Goal: Check status: Check status

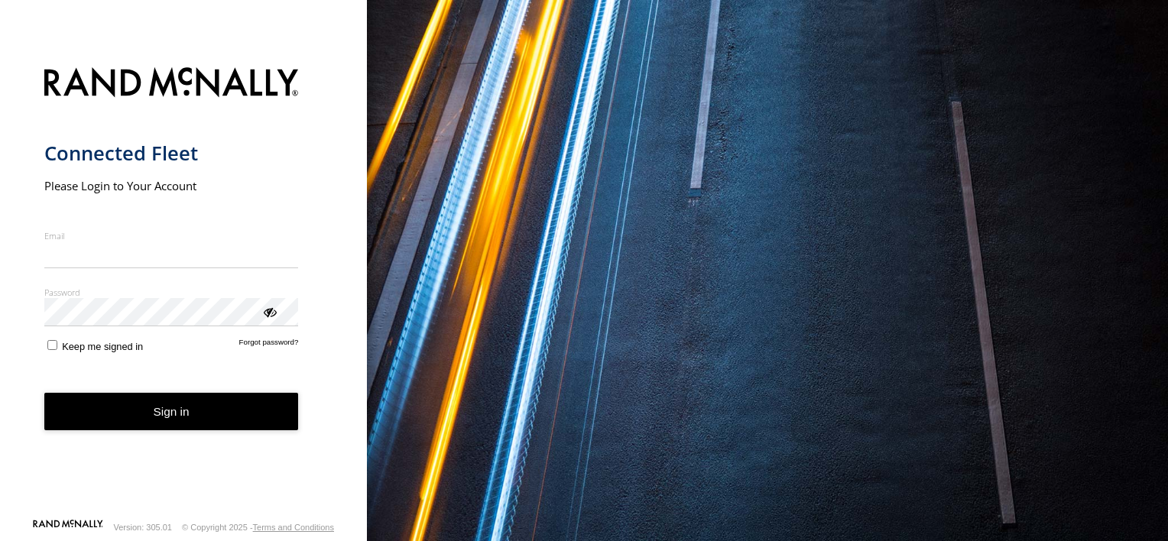
type input "**********"
click at [50, 364] on form "**********" at bounding box center [183, 288] width 279 height 460
click at [113, 412] on button "Sign in" at bounding box center [171, 411] width 254 height 37
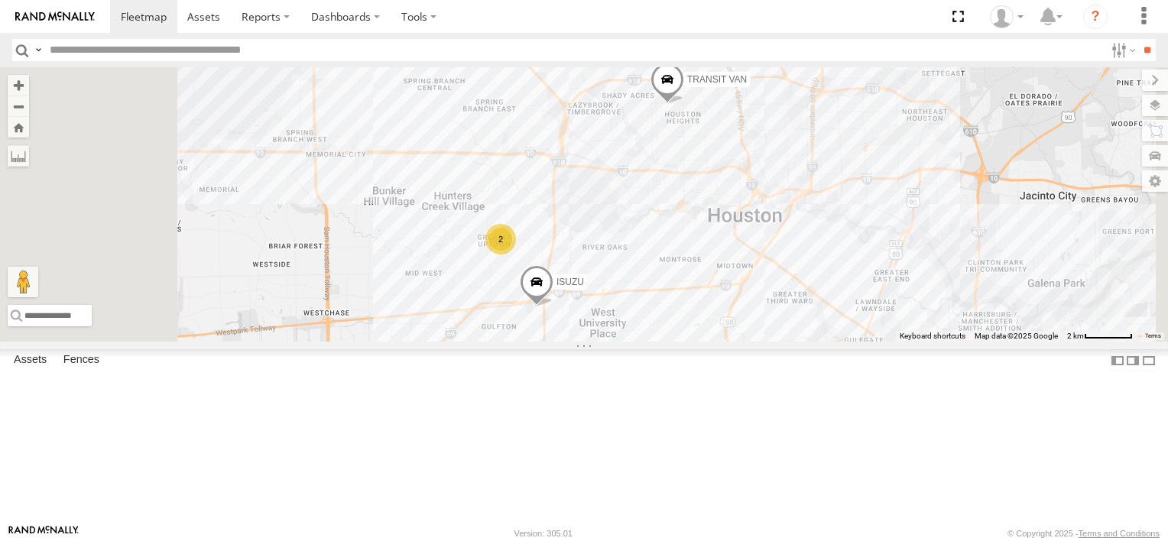
click at [516, 254] on div "2" at bounding box center [500, 239] width 31 height 31
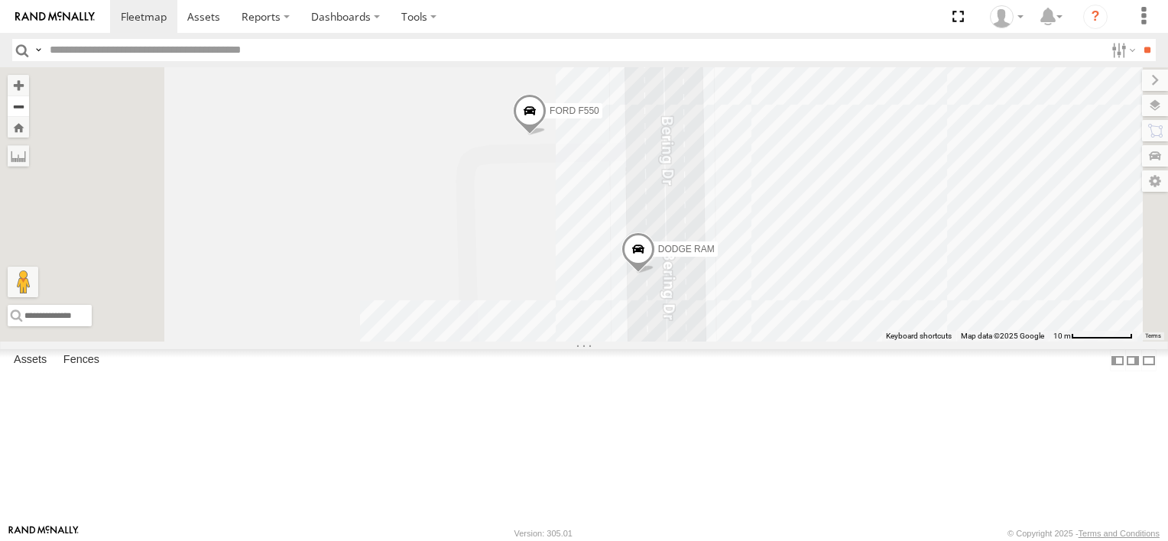
click at [29, 108] on button "Zoom out" at bounding box center [18, 106] width 21 height 21
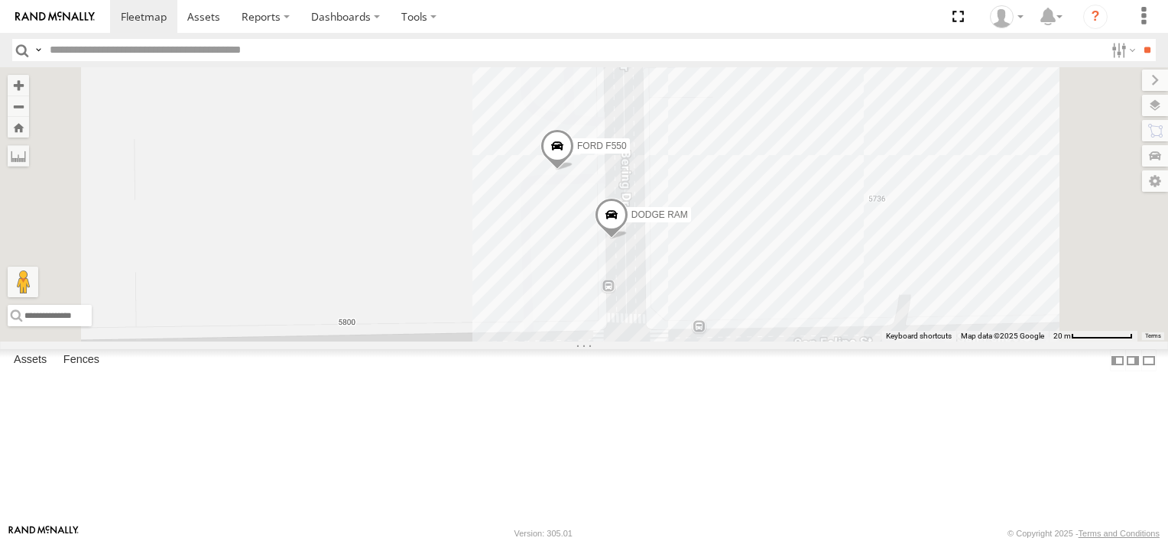
drag, startPoint x: 402, startPoint y: 108, endPoint x: 513, endPoint y: 101, distance: 111.8
click at [513, 101] on div "ISUZU TRANSIT VAN FORD F550 DODGE RAM Keyboard shortcuts Map Data Map data ©202…" at bounding box center [584, 204] width 1168 height 274
click at [0, 0] on div "FORD F550 Common Bond San Felipe St Greater Uptown 29.75062 -95.47982 Video ISU…" at bounding box center [0, 0] width 0 height 0
click at [627, 151] on span "FORD F550" at bounding box center [602, 146] width 50 height 11
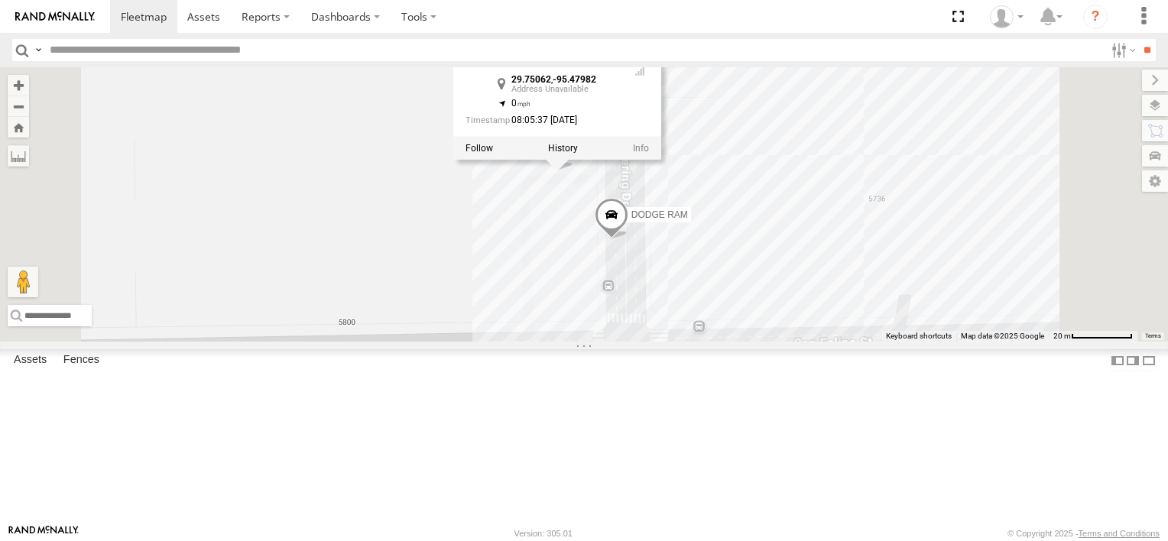
click at [661, 159] on div at bounding box center [557, 147] width 208 height 23
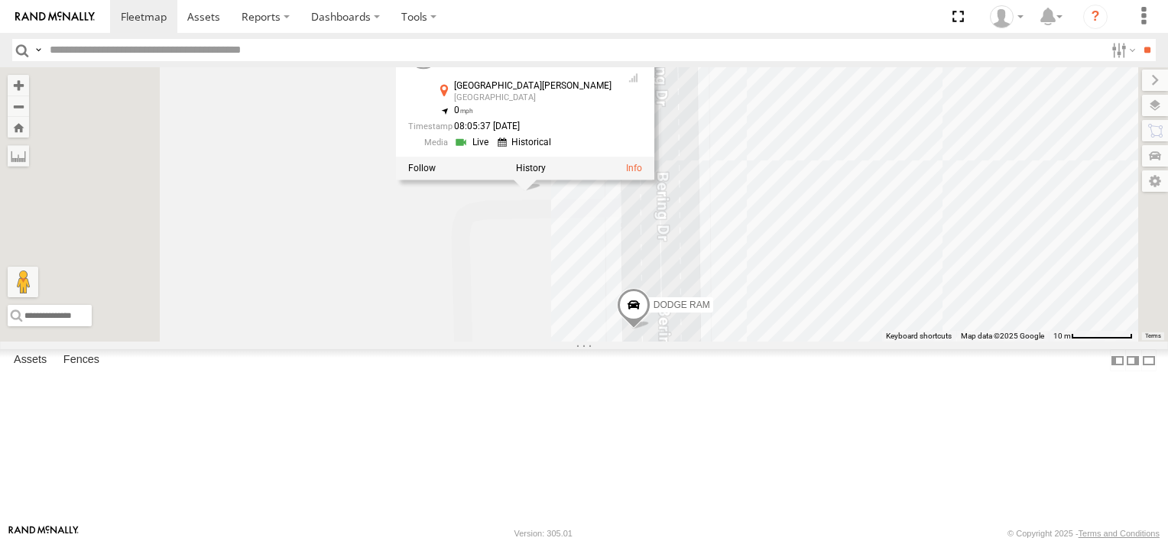
click at [654, 180] on div at bounding box center [525, 168] width 258 height 23
click at [546, 173] on label at bounding box center [531, 168] width 30 height 11
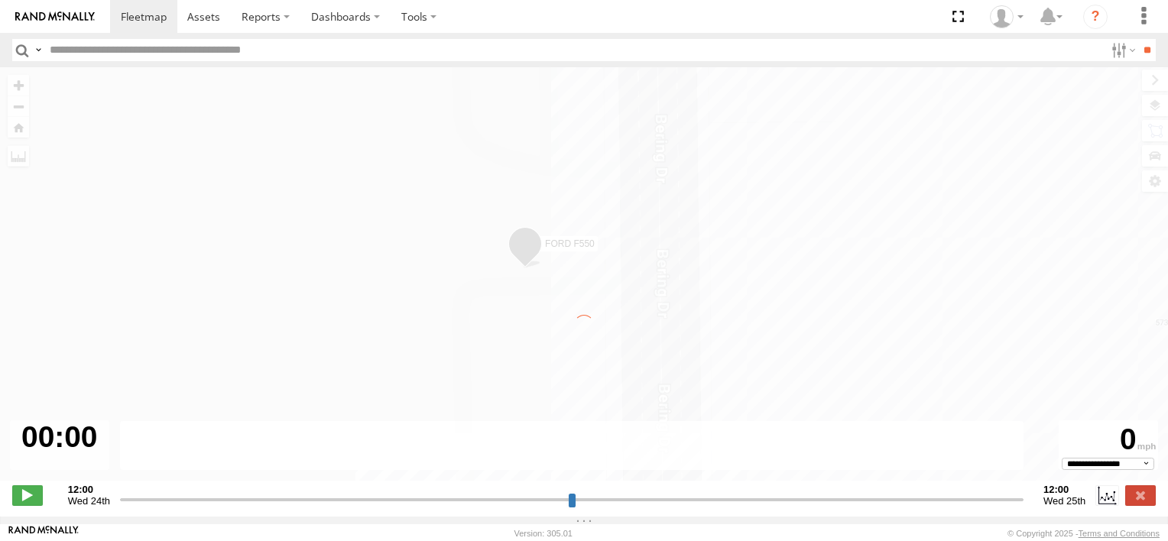
type input "**********"
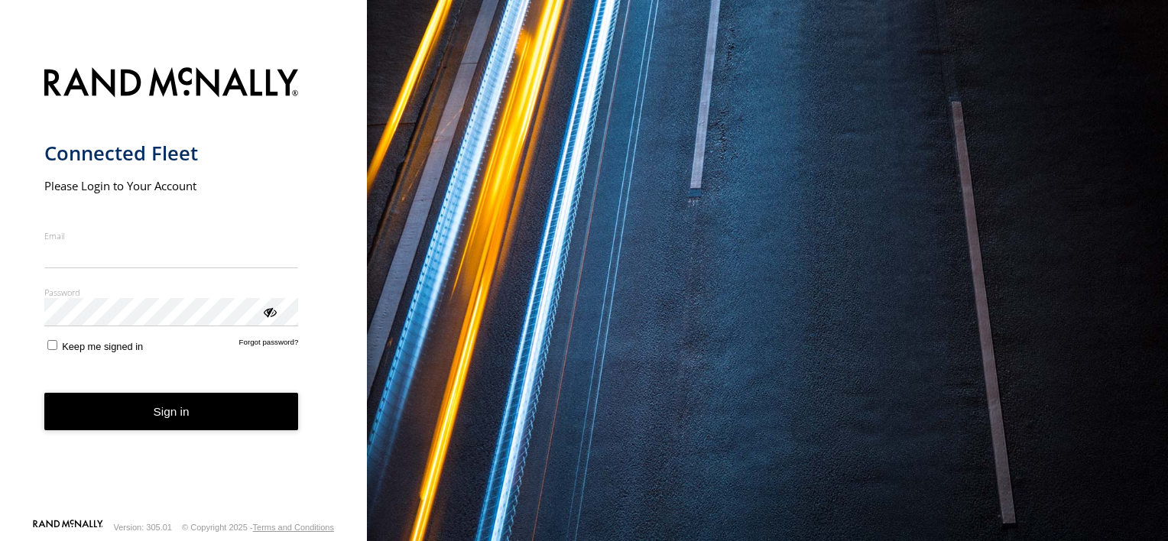
type input "**********"
click at [52, 361] on form "**********" at bounding box center [183, 288] width 279 height 460
click at [98, 403] on button "Sign in" at bounding box center [171, 411] width 254 height 37
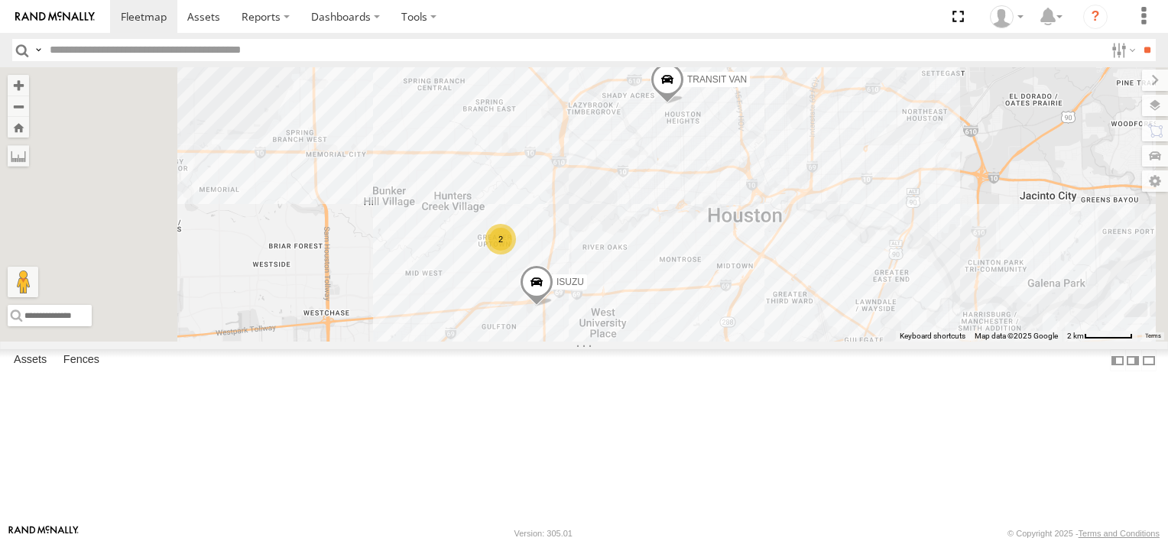
click at [0, 0] on div "TRANSIT VAN" at bounding box center [0, 0] width 0 height 0
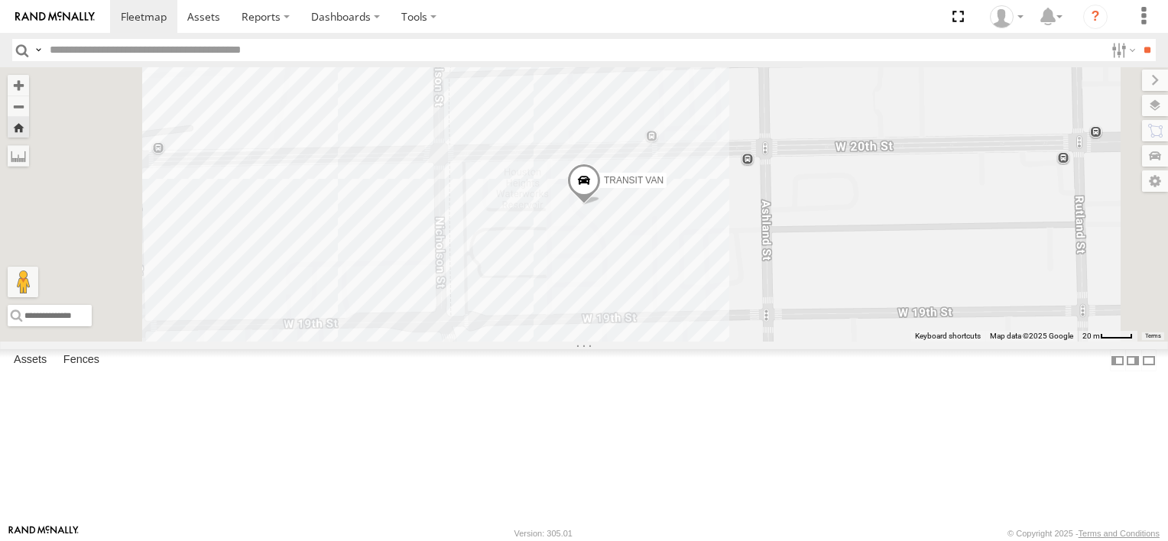
click at [0, 0] on span at bounding box center [0, 0] width 0 height 0
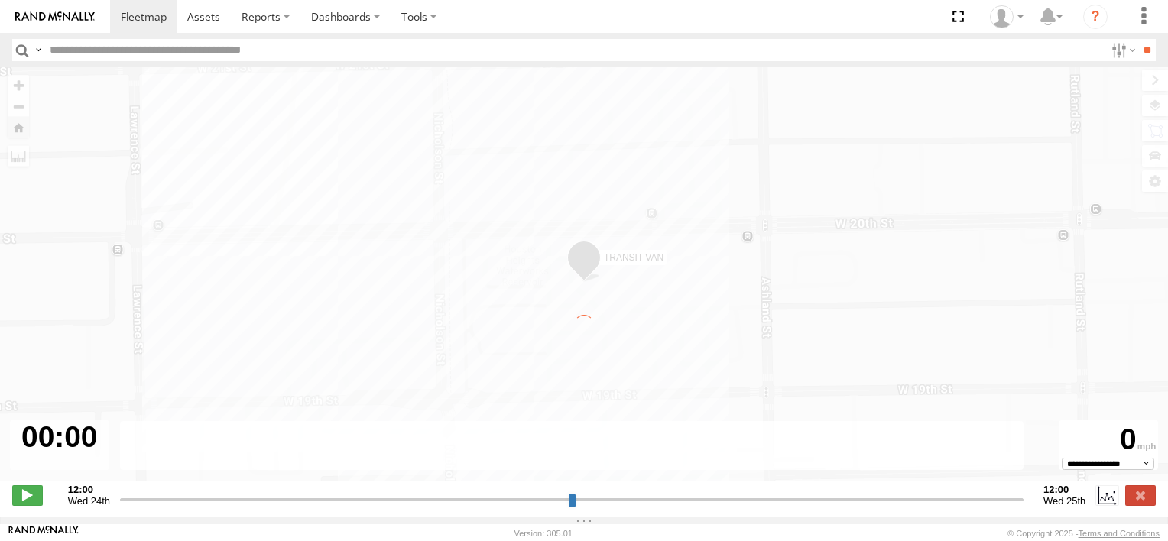
type input "**********"
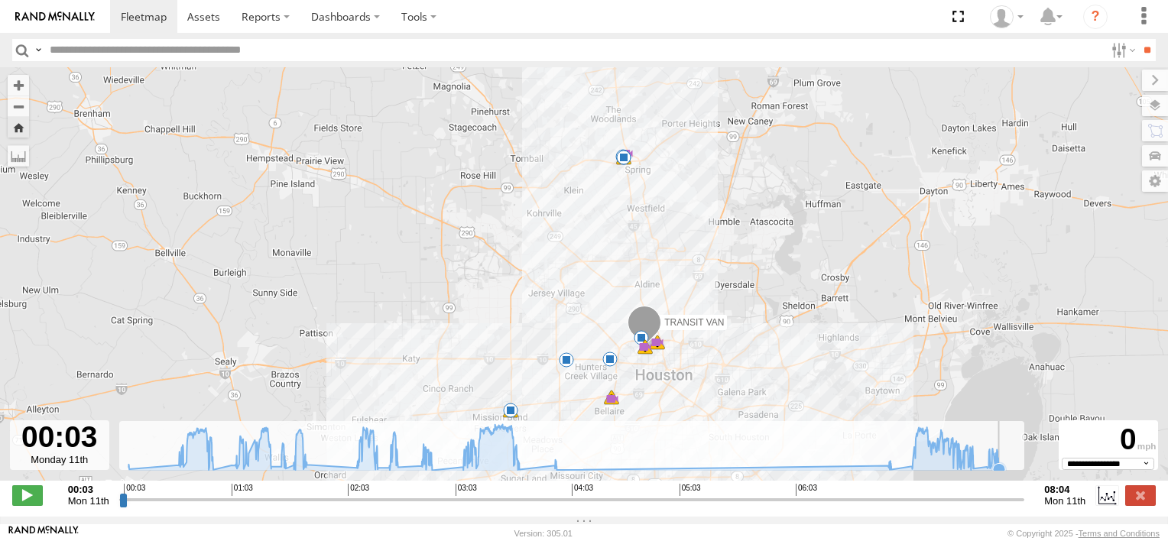
click at [1000, 475] on icon at bounding box center [999, 469] width 12 height 12
click at [996, 463] on icon at bounding box center [997, 462] width 15 height 15
click at [991, 458] on icon at bounding box center [992, 452] width 12 height 12
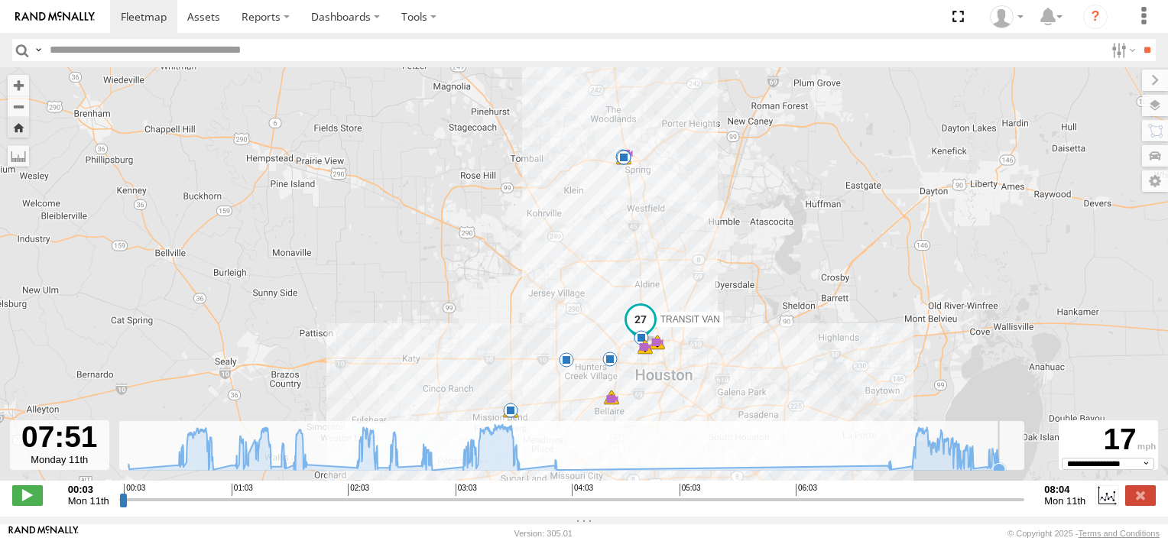
click at [1006, 471] on rect at bounding box center [572, 446] width 907 height 50
click at [1144, 495] on label at bounding box center [1140, 495] width 31 height 20
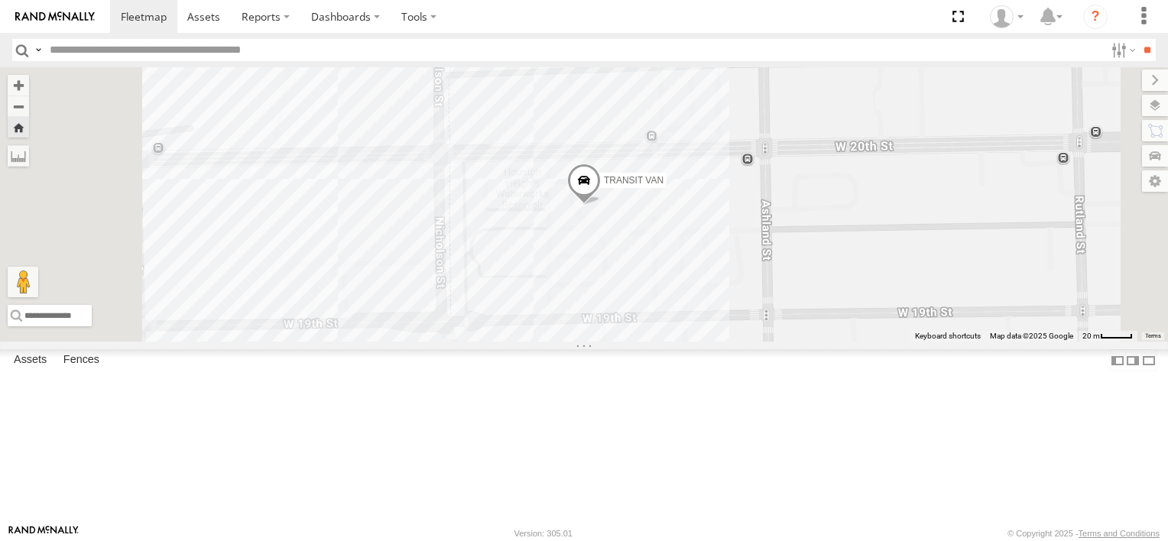
click at [0, 0] on span at bounding box center [0, 0] width 0 height 0
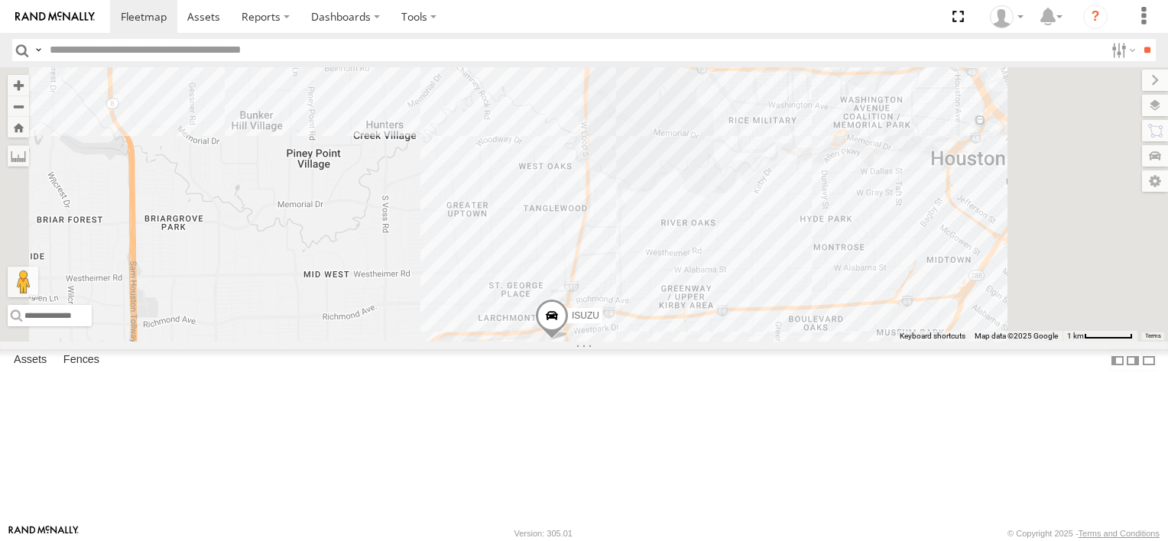
click at [600, 364] on span "FORD F550" at bounding box center [575, 358] width 50 height 11
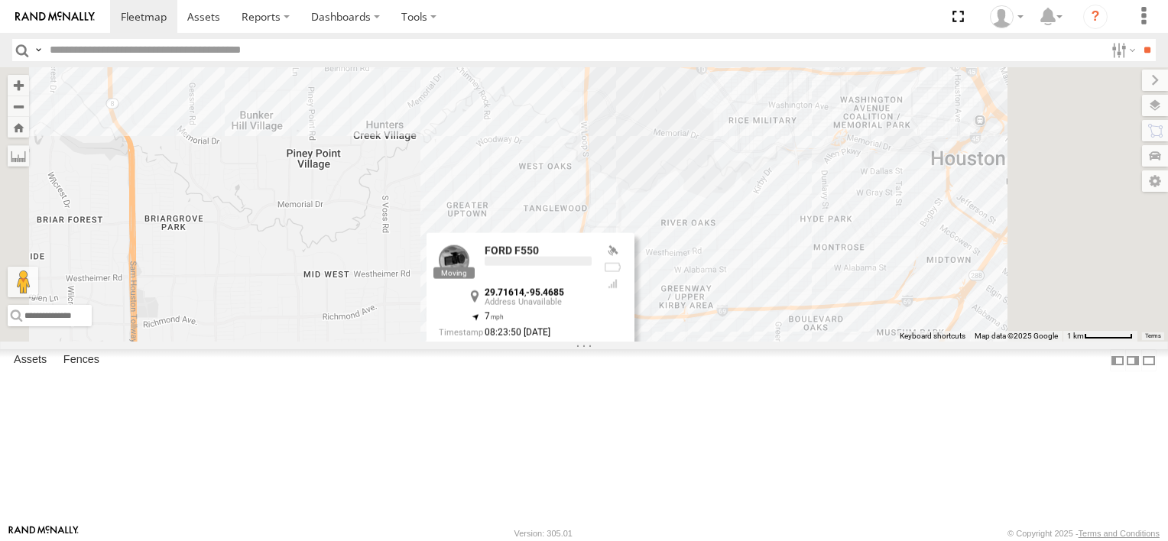
click at [634, 371] on div at bounding box center [530, 359] width 208 height 23
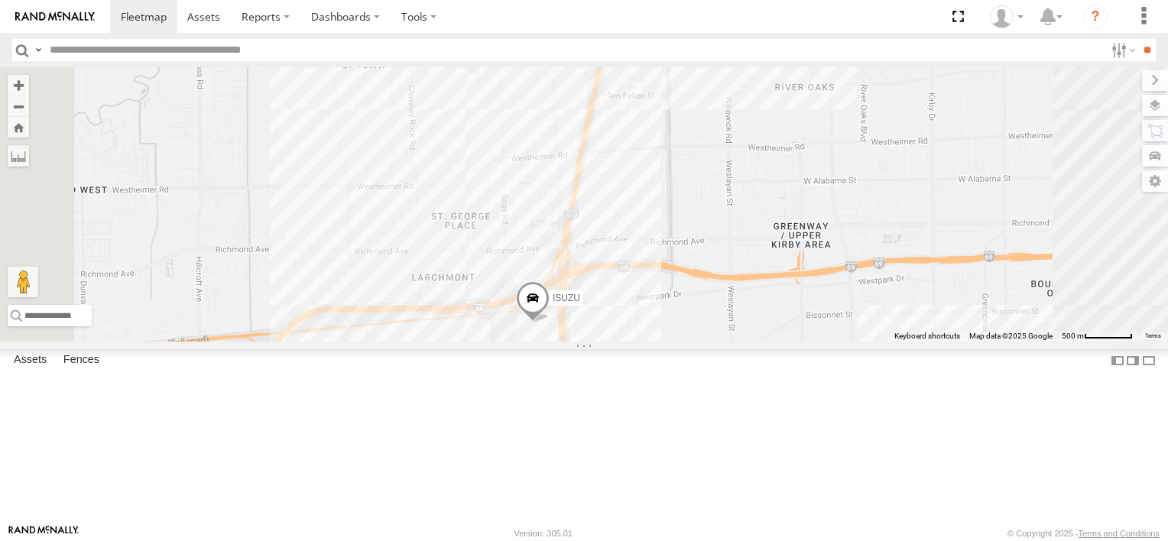
click at [505, 423] on div "2" at bounding box center [489, 408] width 31 height 31
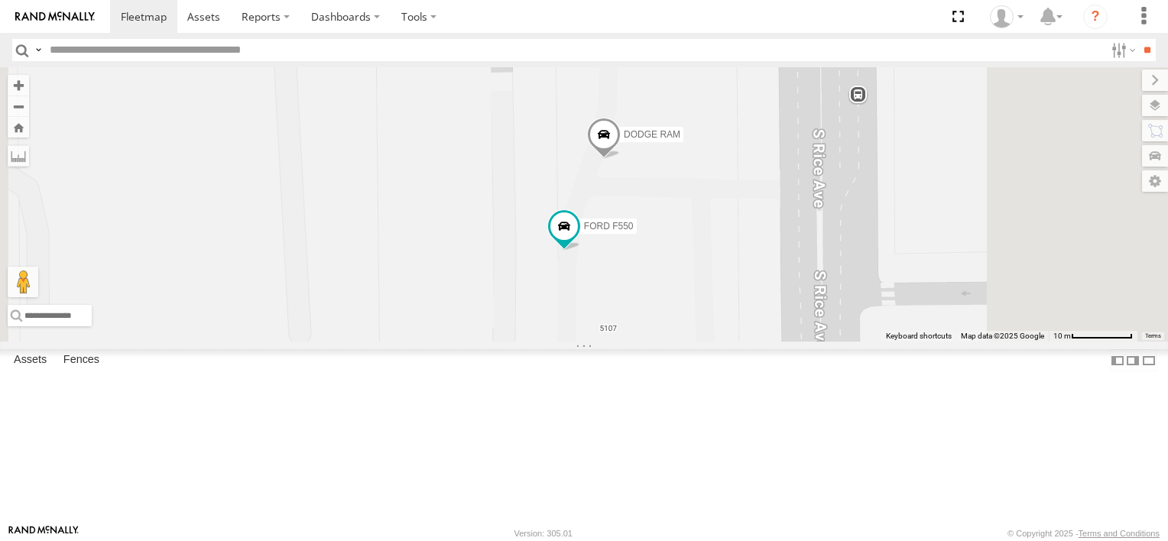
click at [683, 141] on label "DODGE RAM" at bounding box center [647, 133] width 72 height 15
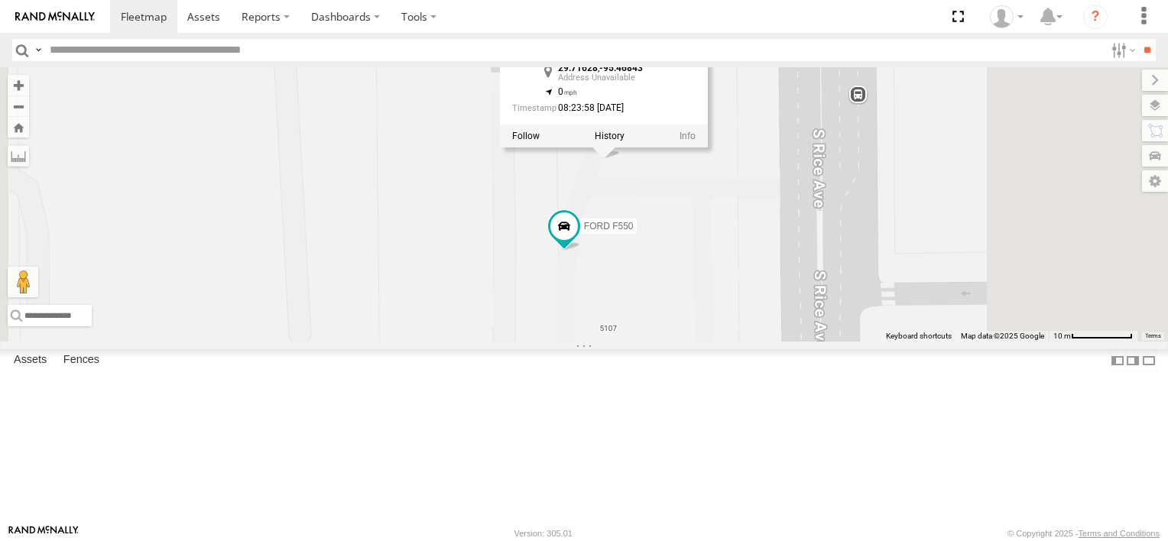
click at [708, 147] on div at bounding box center [604, 135] width 208 height 23
click at [597, 117] on link at bounding box center [577, 109] width 39 height 15
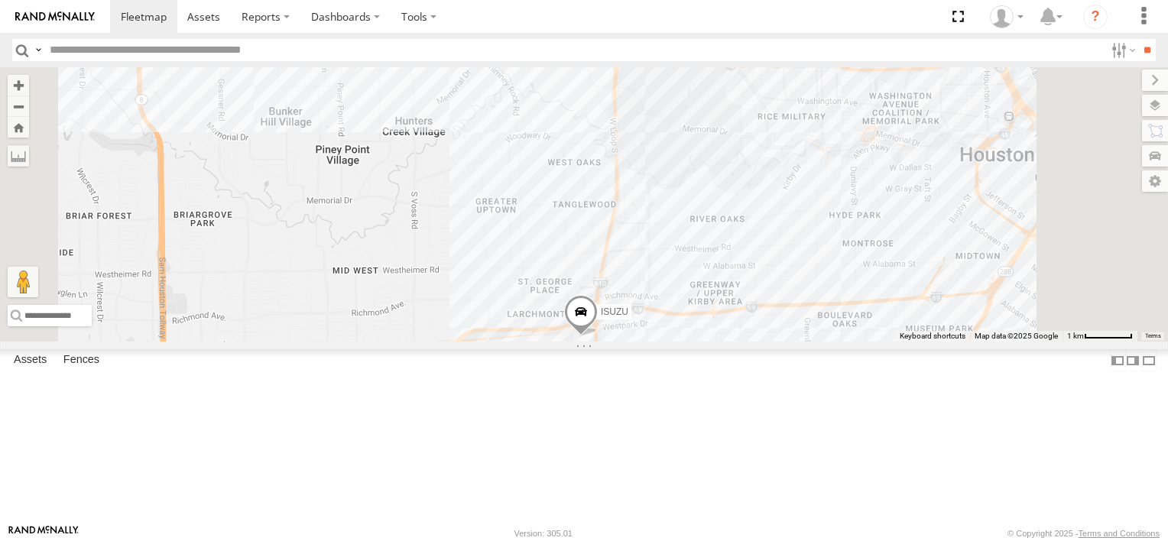
click at [0, 0] on div "FORD F550" at bounding box center [0, 0] width 0 height 0
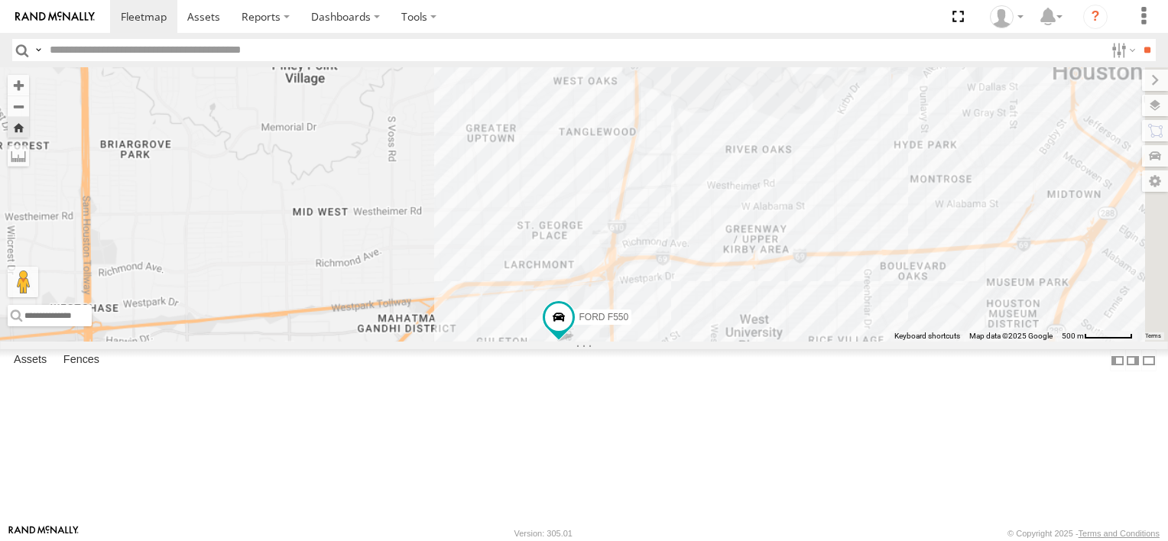
click at [0, 0] on div "FORD F550" at bounding box center [0, 0] width 0 height 0
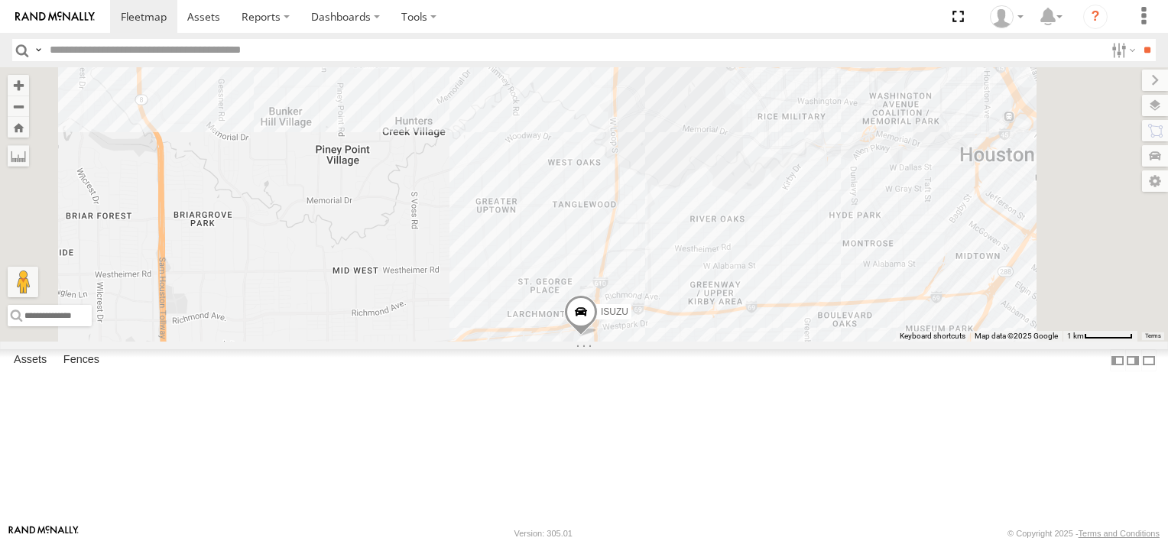
click at [568, 392] on div "2" at bounding box center [552, 376] width 31 height 31
click at [591, 371] on div "3" at bounding box center [575, 356] width 31 height 31
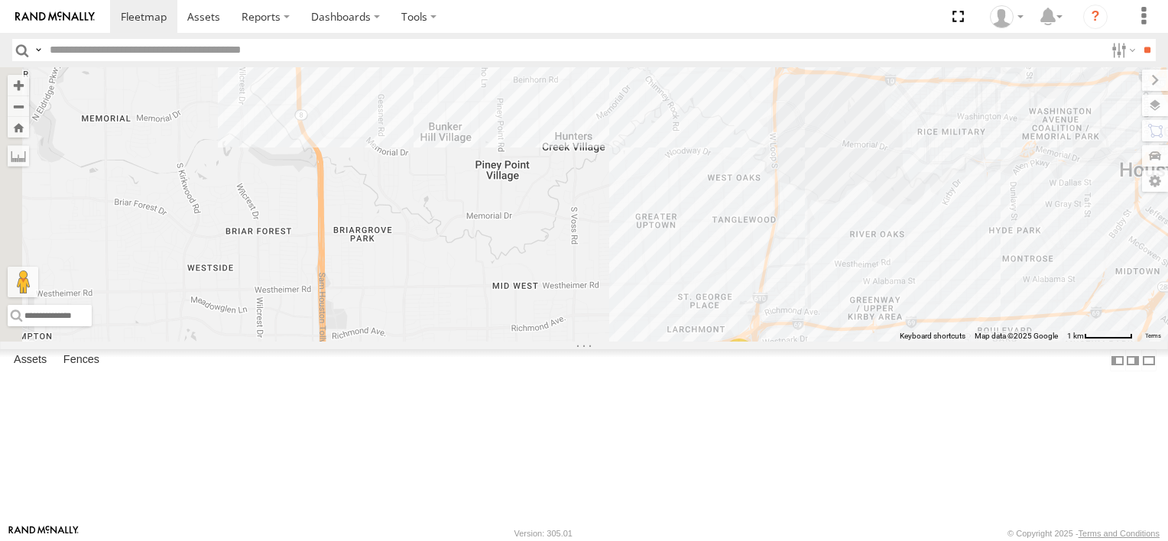
click at [754, 369] on div "3" at bounding box center [739, 353] width 31 height 31
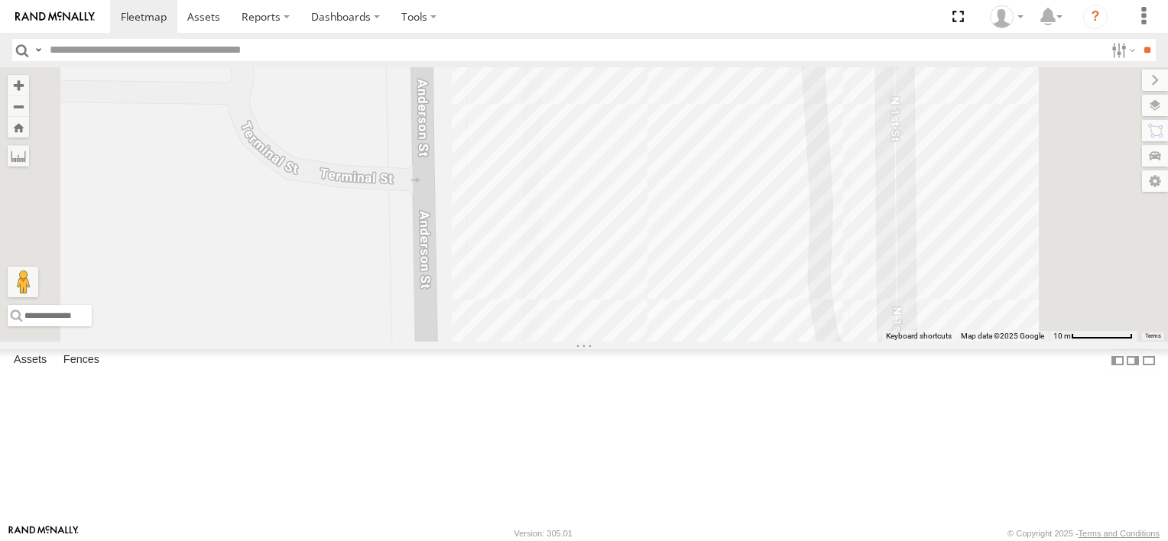
drag, startPoint x: 296, startPoint y: 241, endPoint x: 193, endPoint y: 84, distance: 187.1
click at [0, 0] on div "Asset Current Location DODGE RAM Common Bond Anderson St Bellaire 29.7245 -95.4…" at bounding box center [0, 0] width 0 height 0
click at [0, 0] on div "DODGE RAM Common Bond Anderson St Bellaire 29.7245 -95.46385 Video FORD F550 Co…" at bounding box center [0, 0] width 0 height 0
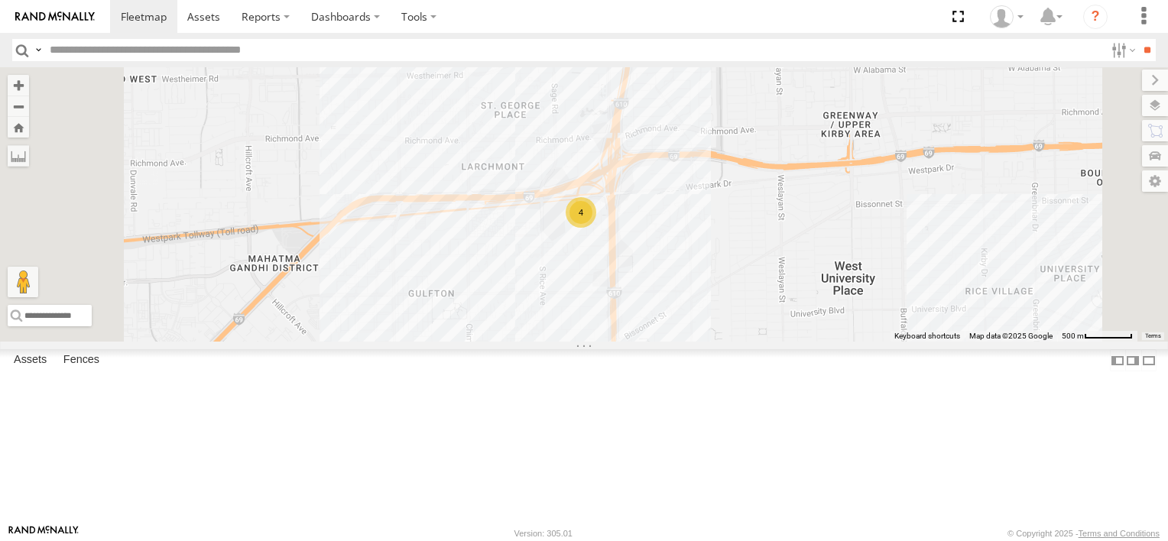
click at [0, 0] on div "Video" at bounding box center [0, 0] width 0 height 0
click at [0, 0] on link at bounding box center [0, 0] width 0 height 0
click at [596, 228] on div "4" at bounding box center [580, 212] width 31 height 31
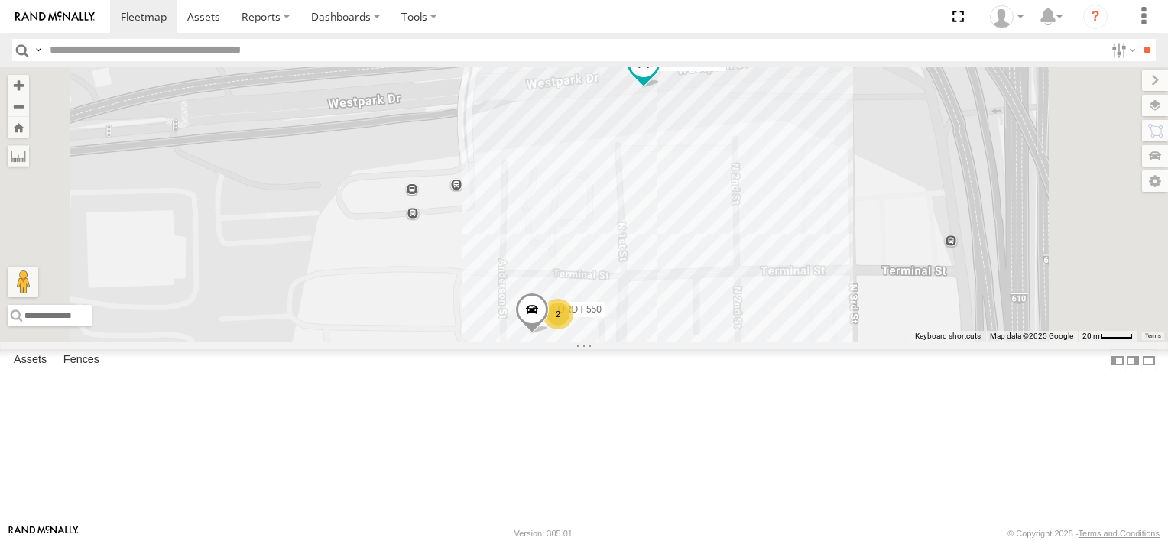
click at [876, 165] on div "FORD F550 2 TRANSIT VAN" at bounding box center [584, 204] width 1168 height 274
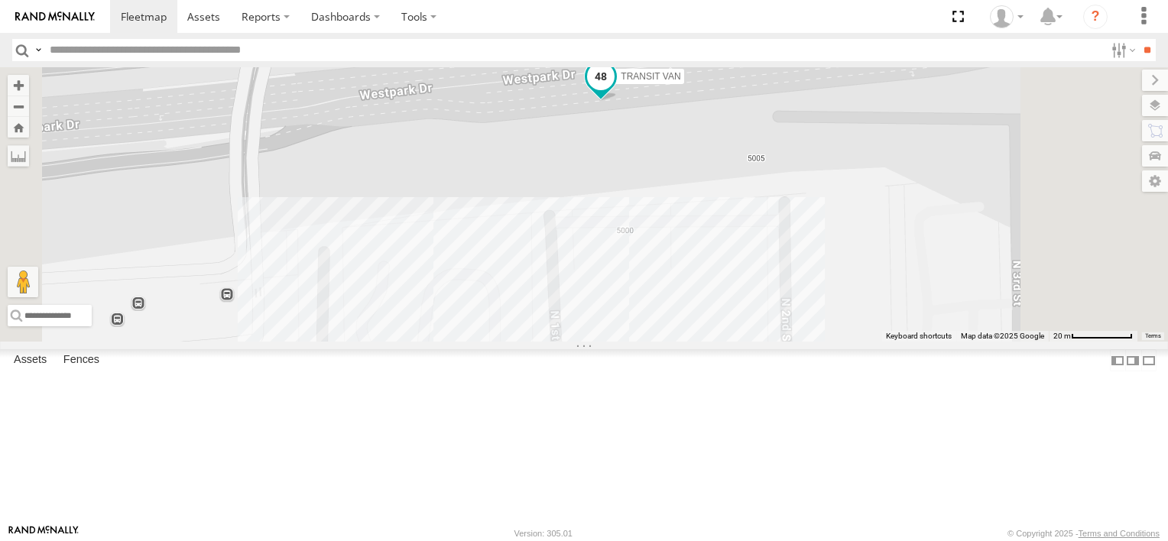
click at [680, 81] on span "TRANSIT VAN" at bounding box center [650, 75] width 60 height 11
click at [704, 89] on div at bounding box center [601, 77] width 208 height 23
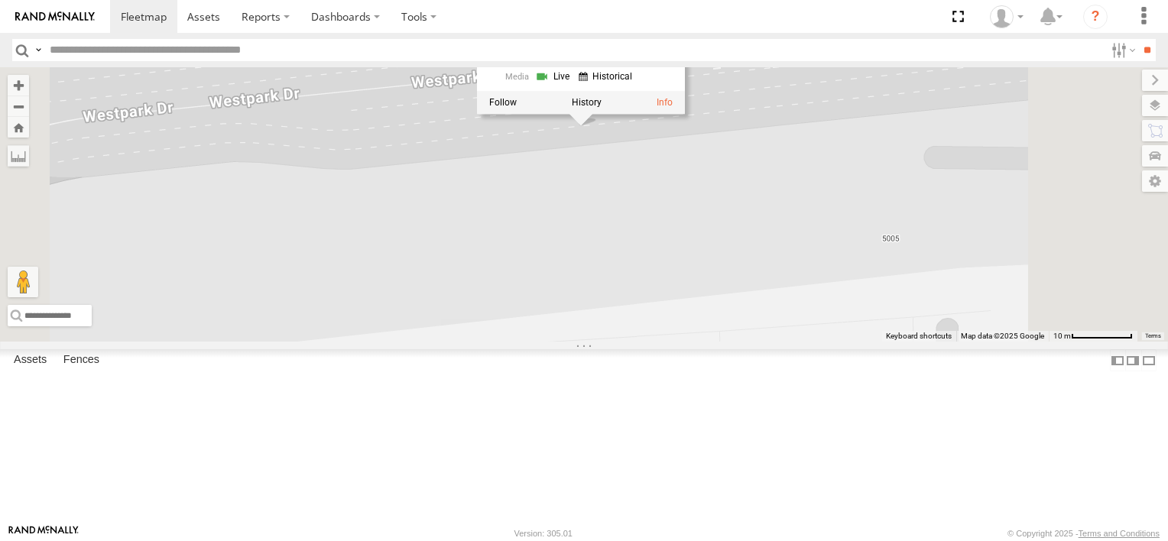
click at [692, 245] on div "FORD F550 TRANSIT VAN TRANSIT VAN Common Bond Westpark Dr Gulfton 29.72592 , -9…" at bounding box center [584, 204] width 1168 height 274
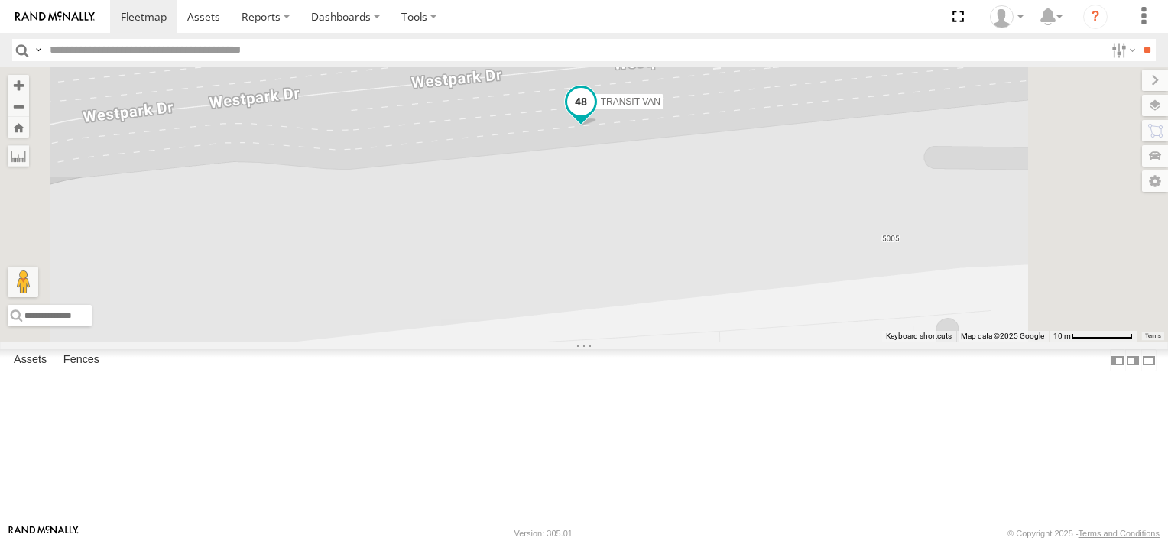
click at [594, 115] on span at bounding box center [581, 101] width 28 height 28
click at [601, 108] on label at bounding box center [587, 102] width 30 height 11
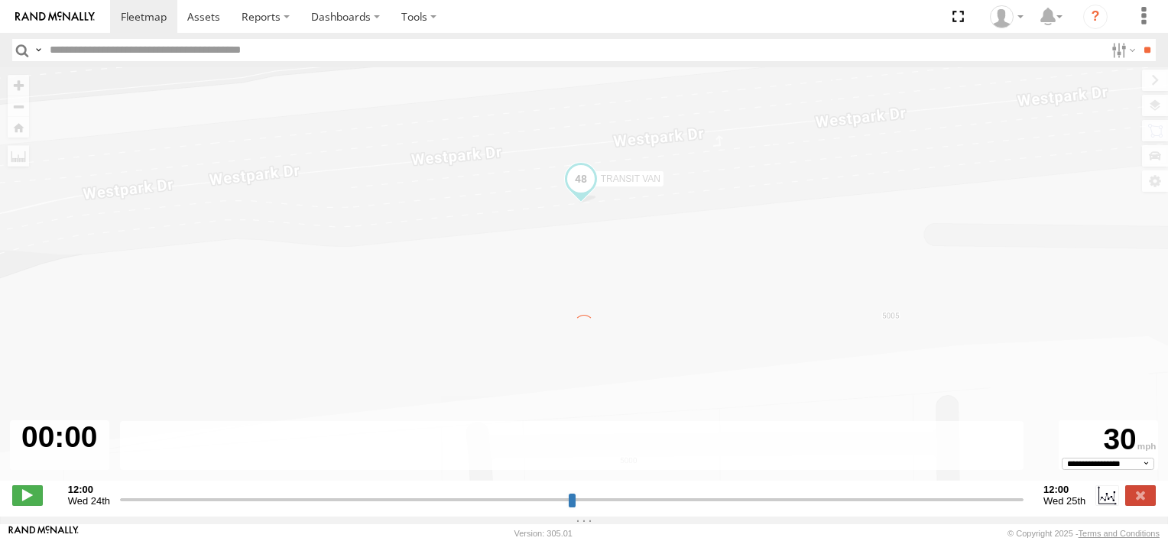
type input "**********"
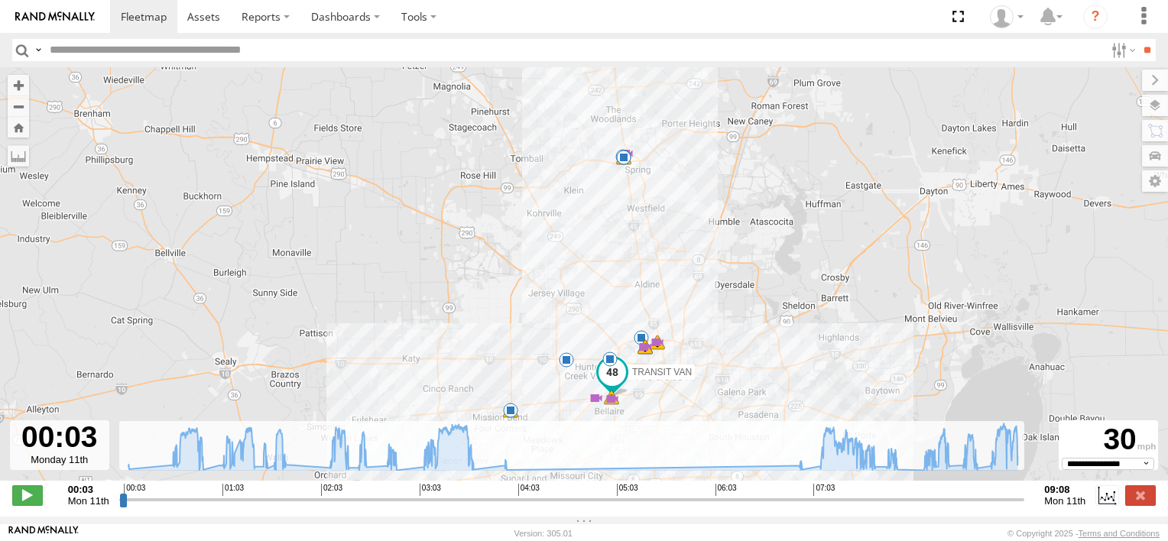
click at [623, 160] on span at bounding box center [623, 157] width 15 height 15
click at [599, 200] on div "TRANSIT VAN 00:31 Mon 00:49 Mon 01:01 Mon 01:01 Mon 01:21 Mon 01:40 Mon 02:07 M…" at bounding box center [584, 281] width 1168 height 429
click at [639, 335] on div "5" at bounding box center [640, 337] width 15 height 15
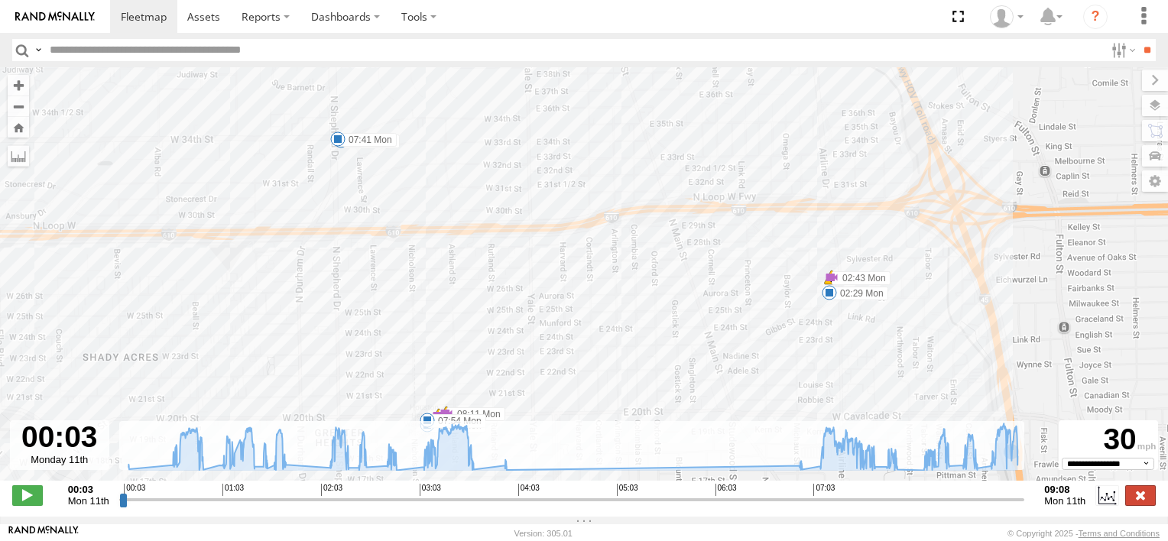
click at [1142, 504] on label at bounding box center [1140, 495] width 31 height 20
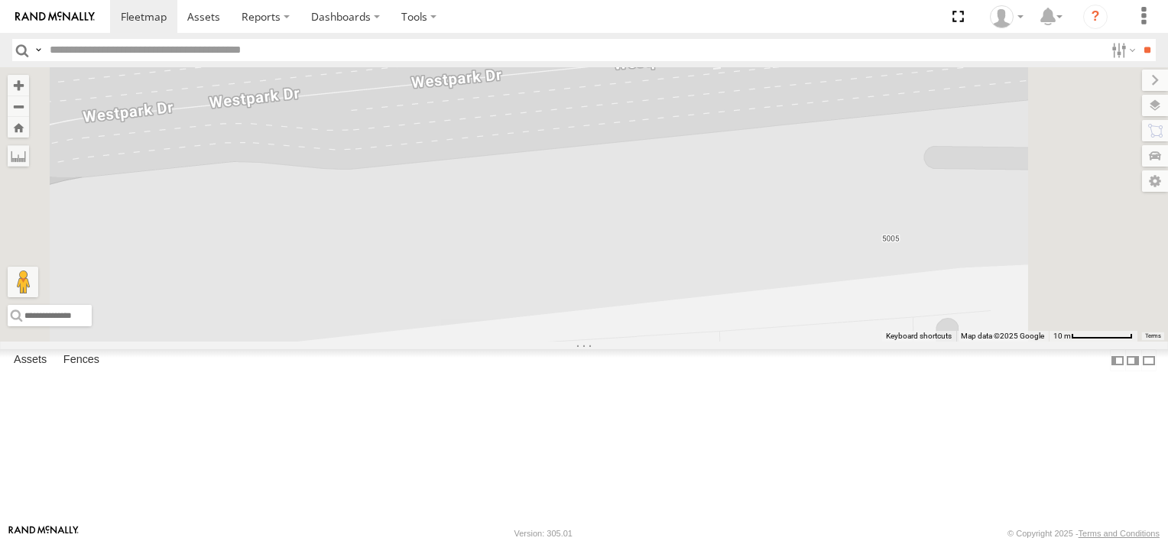
click at [0, 0] on div "Common Bond" at bounding box center [0, 0] width 0 height 0
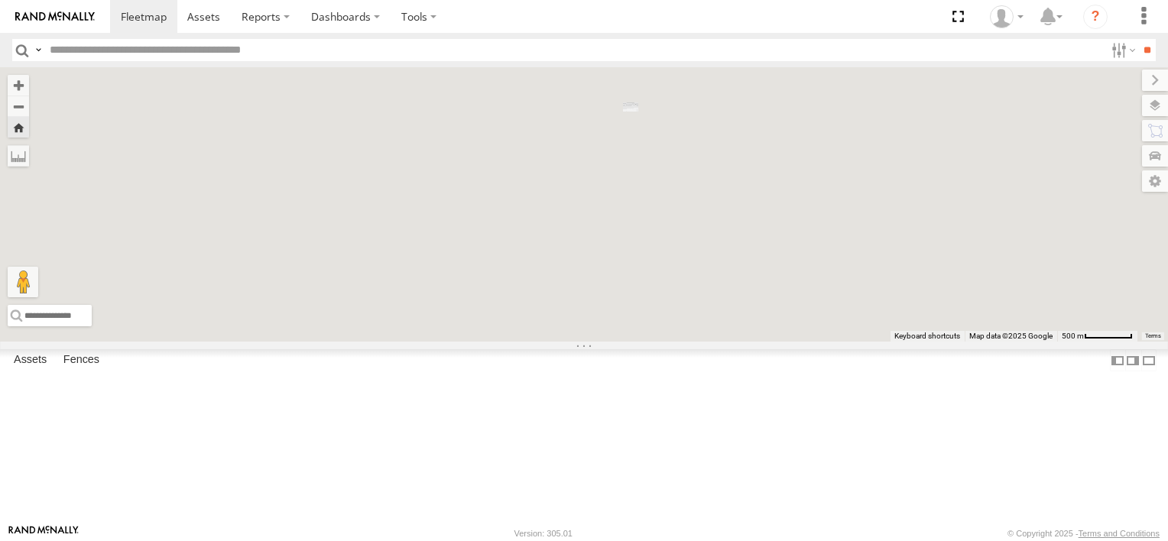
click at [0, 0] on div "Common Bond" at bounding box center [0, 0] width 0 height 0
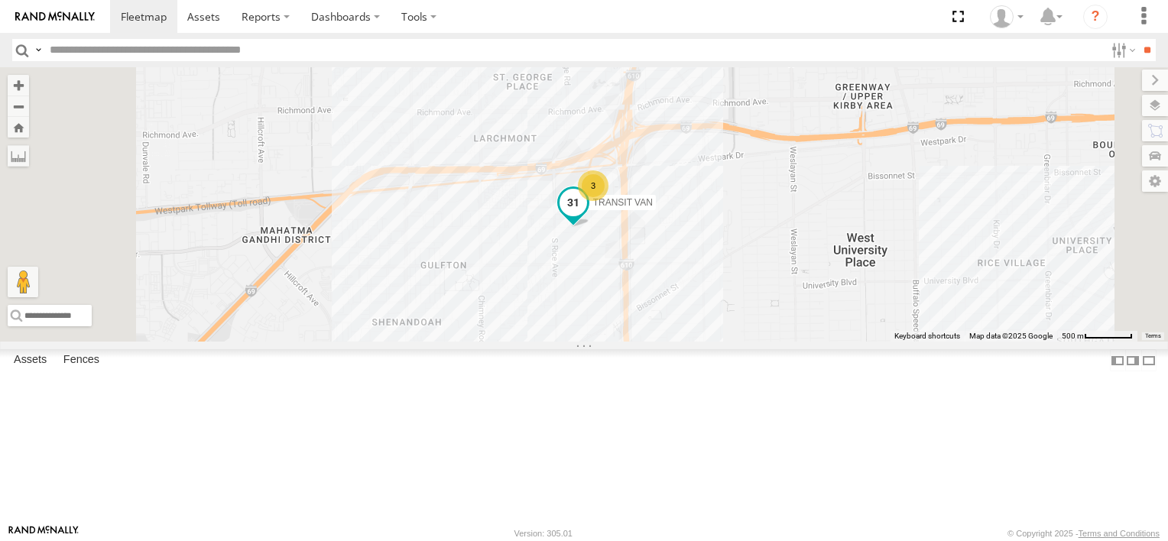
click at [653, 208] on span "TRANSIT VAN" at bounding box center [623, 202] width 60 height 11
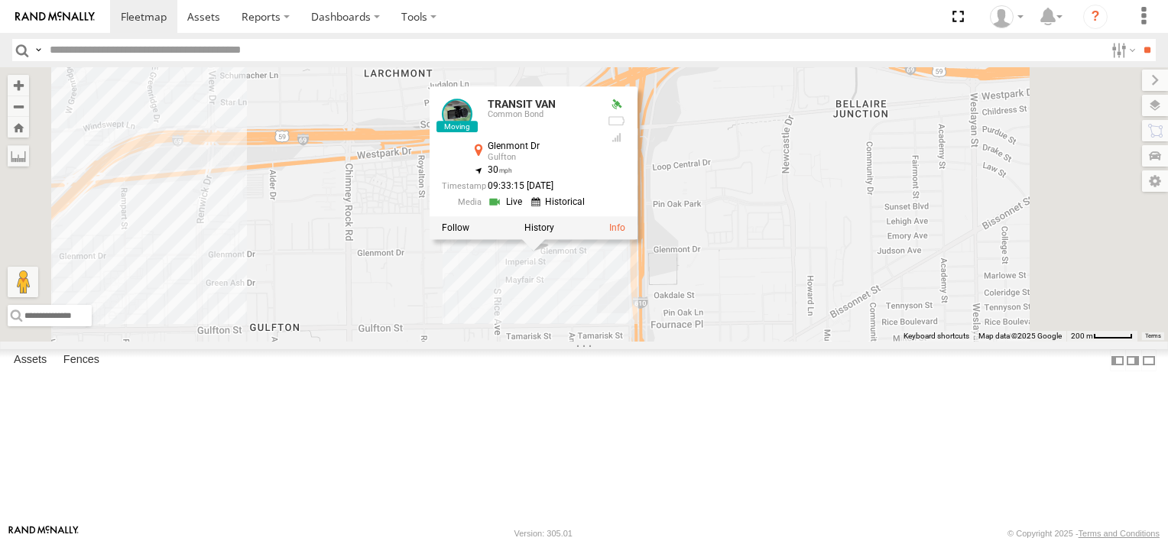
click at [758, 176] on div "TRANSIT VAN TRANSIT VAN Common Bond Glenmont Dr Gulfton 29.72024 , -95.46607 30…" at bounding box center [584, 204] width 1168 height 274
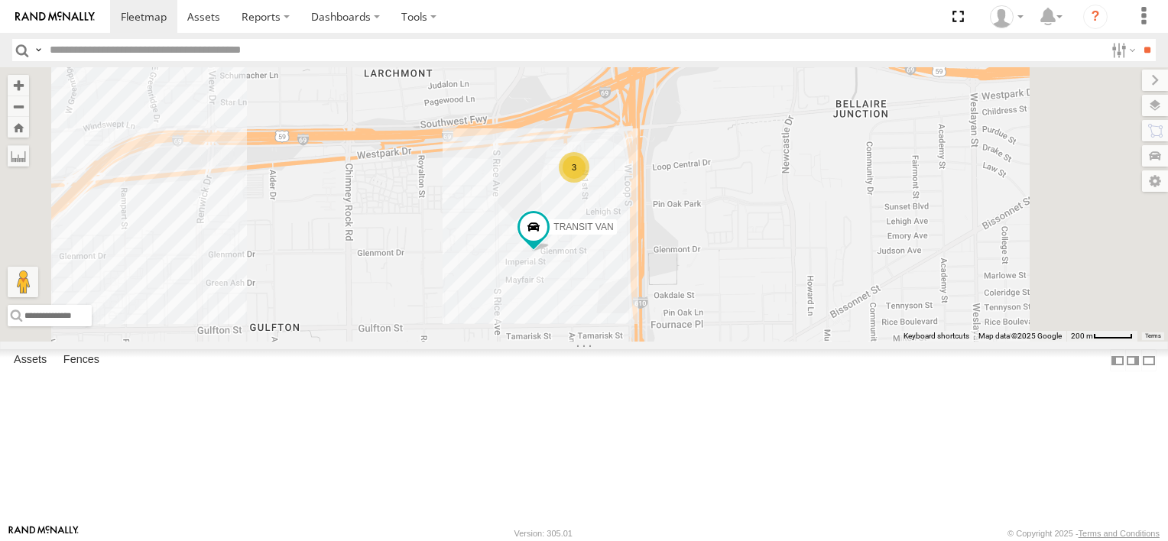
click at [758, 176] on div "TRANSIT VAN 3" at bounding box center [584, 204] width 1168 height 274
click at [0, 0] on span at bounding box center [0, 0] width 0 height 0
click at [547, 240] on span at bounding box center [534, 226] width 28 height 28
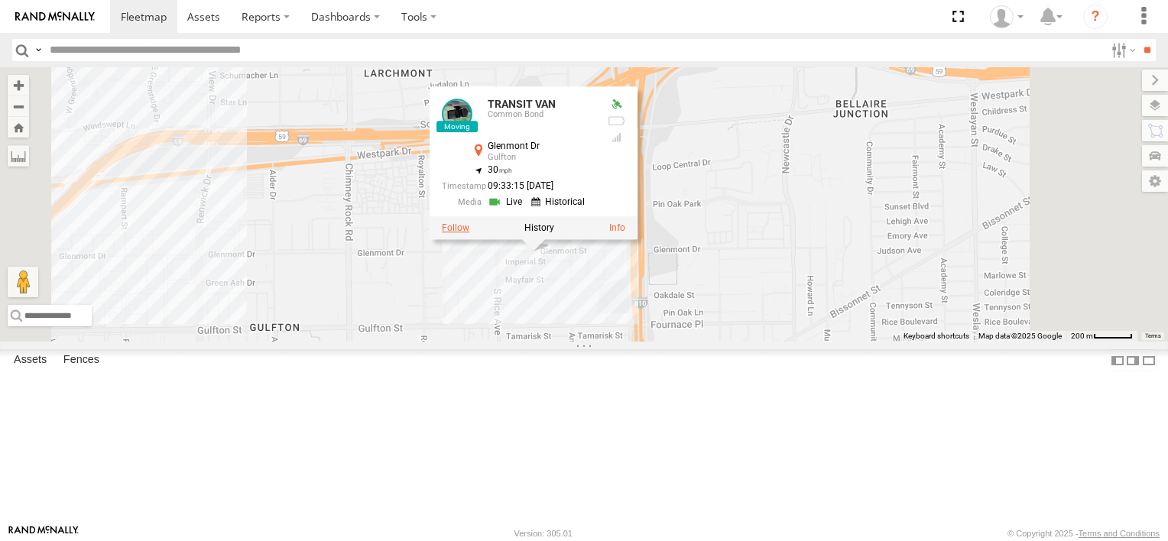
click at [469, 233] on label at bounding box center [456, 227] width 28 height 11
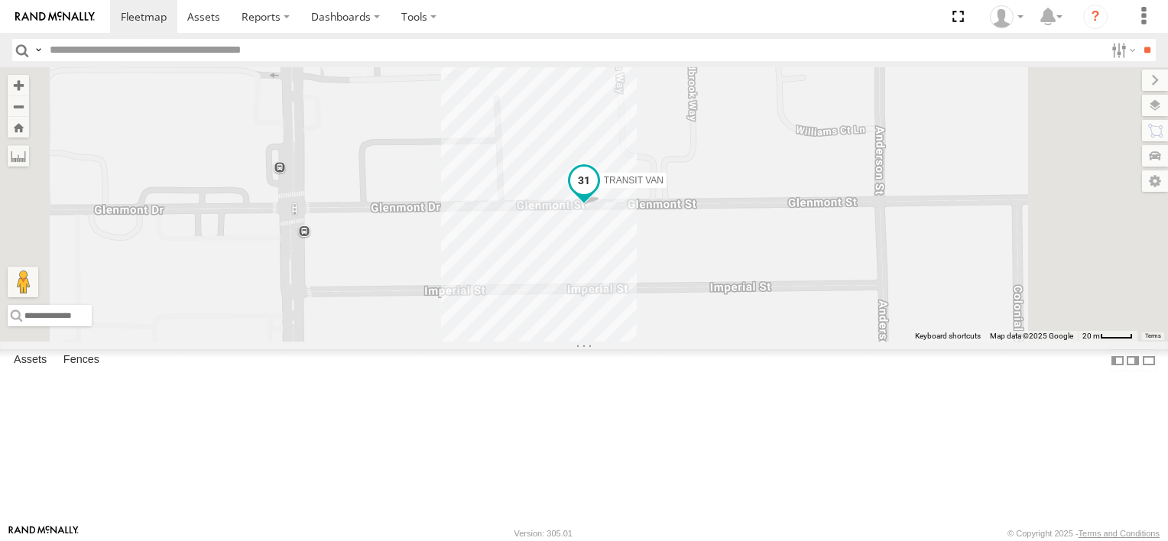
click at [598, 194] on span at bounding box center [584, 181] width 28 height 28
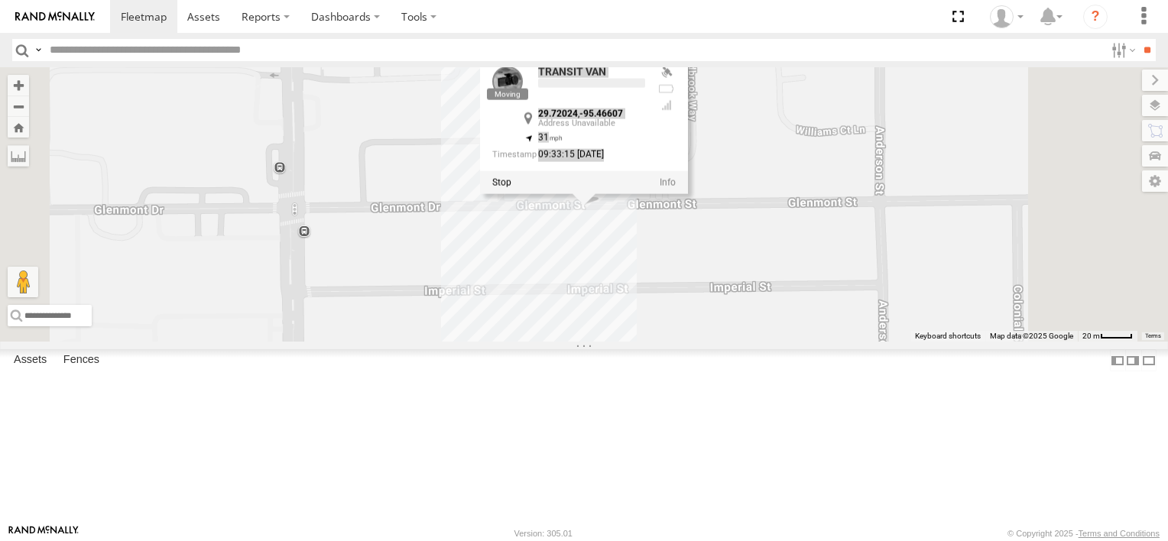
click at [688, 193] on div at bounding box center [584, 181] width 208 height 23
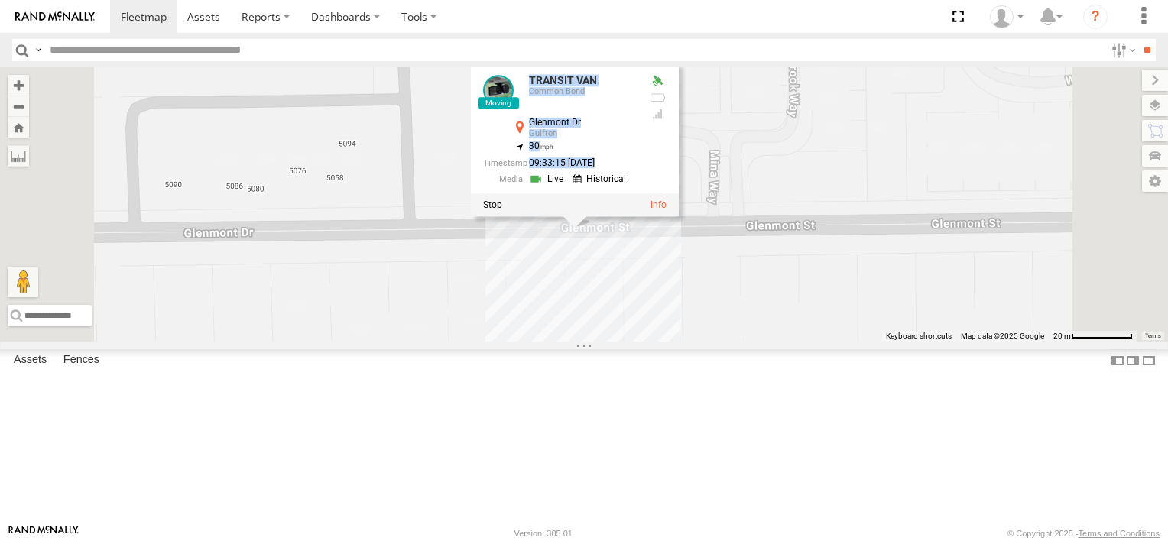
click at [693, 342] on div "TRANSIT VAN TRANSIT VAN Common Bond Glenmont Dr Gulfton 29.72024 , -95.46607 30…" at bounding box center [584, 204] width 1168 height 274
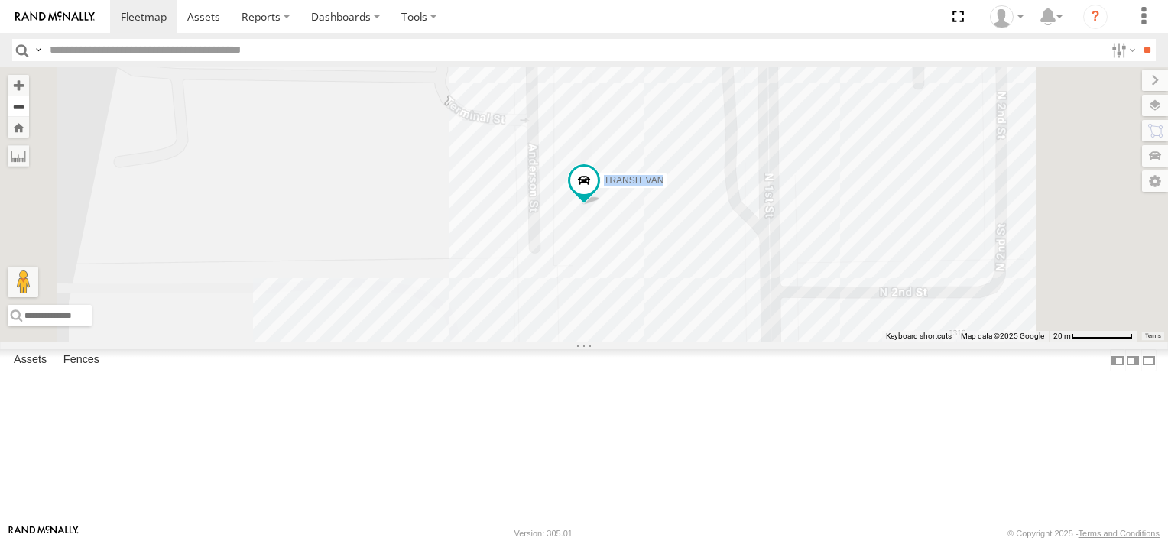
click at [29, 108] on button "Zoom out" at bounding box center [18, 106] width 21 height 21
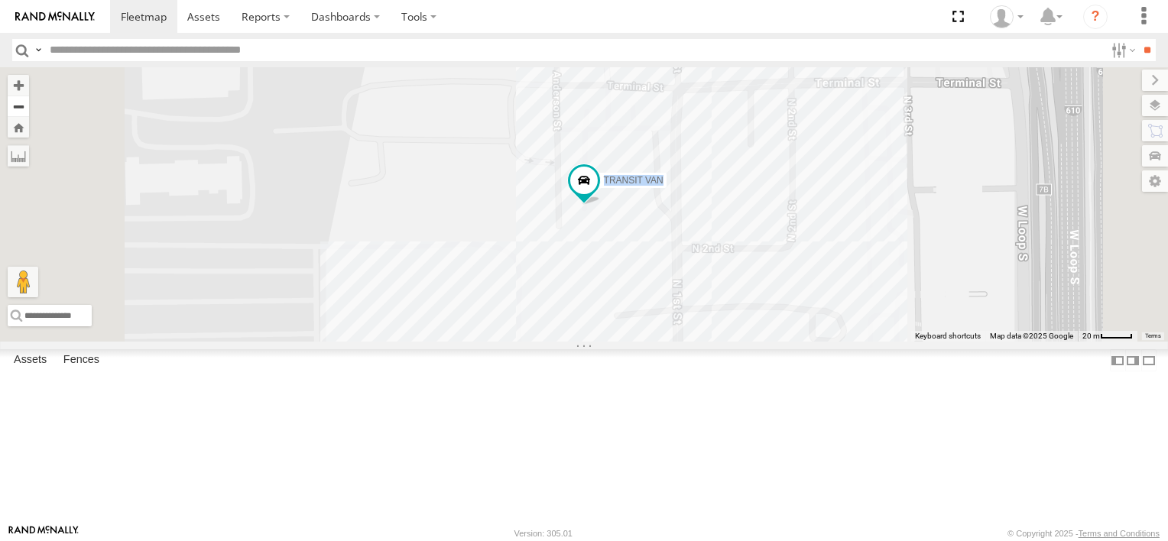
click at [29, 108] on button "Zoom out" at bounding box center [18, 106] width 21 height 21
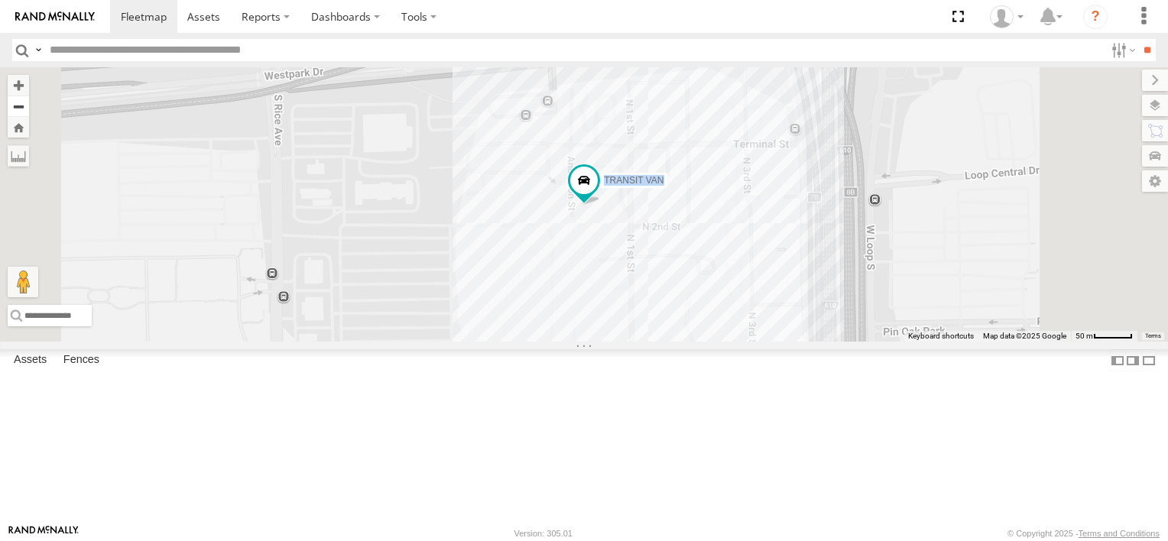
click at [29, 108] on button "Zoom out" at bounding box center [18, 106] width 21 height 21
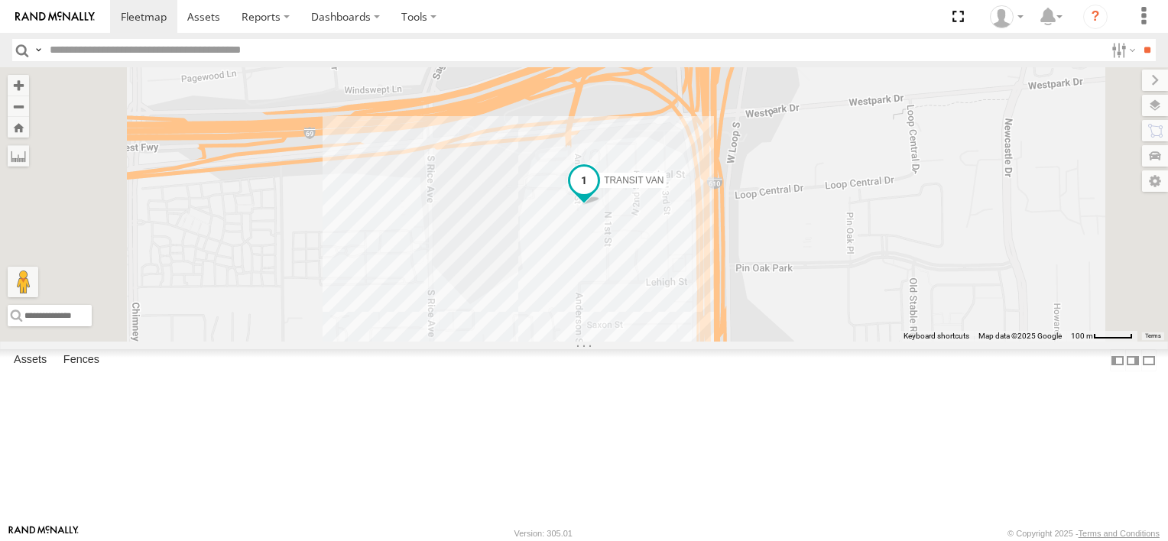
click at [663, 186] on span "TRANSIT VAN" at bounding box center [634, 180] width 60 height 11
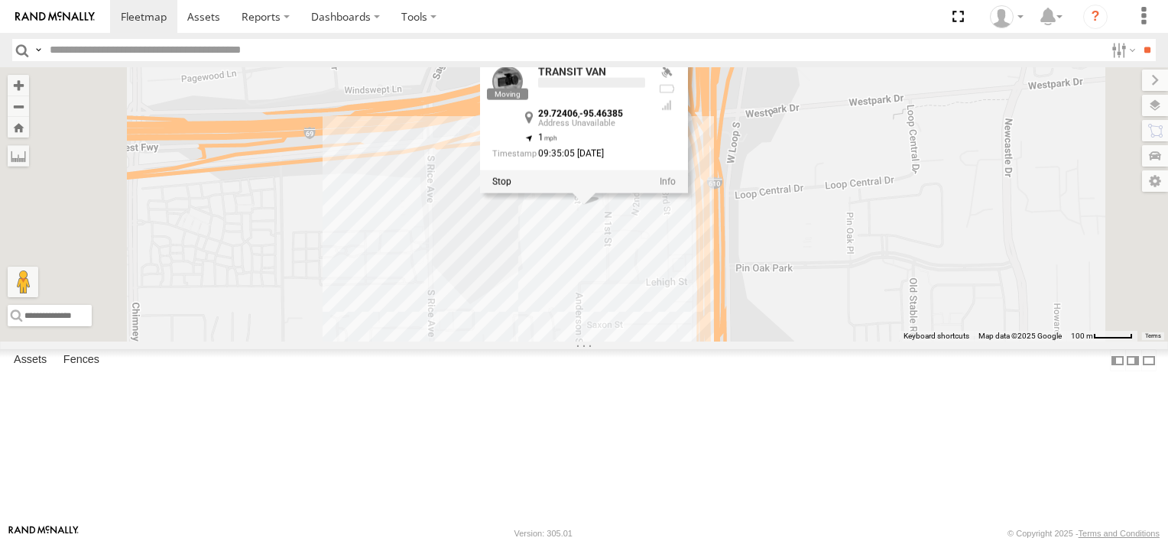
click at [688, 193] on div at bounding box center [584, 181] width 208 height 23
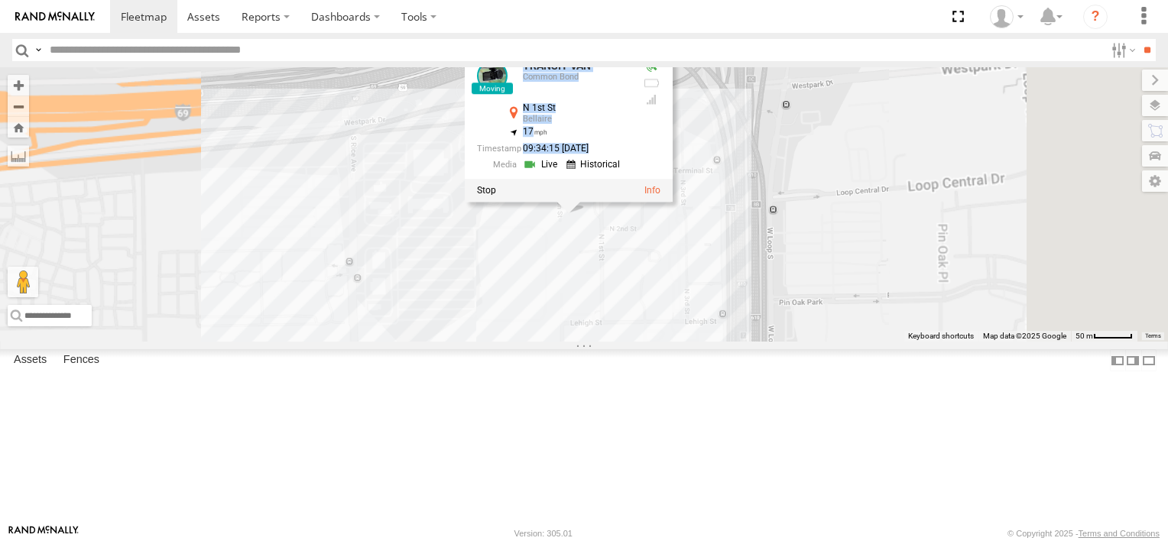
click at [672, 202] on div at bounding box center [569, 190] width 208 height 23
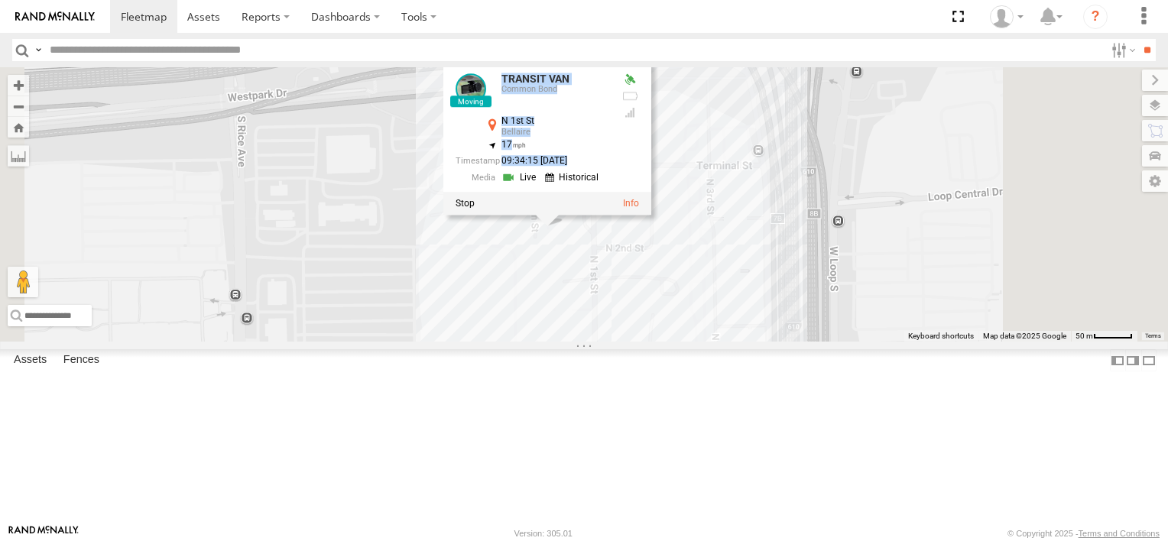
click at [763, 342] on div "TRANSIT VAN TRANSIT VAN Common Bond N 1st St Bellaire 29.72406 , -95.46385 17 0…" at bounding box center [584, 204] width 1168 height 274
